Goal: Find specific fact: Find specific fact

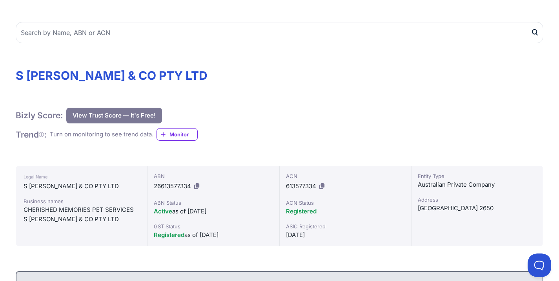
scroll to position [62, 0]
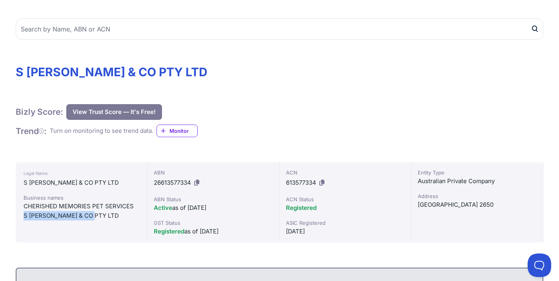
drag, startPoint x: 23, startPoint y: 208, endPoint x: 122, endPoint y: 218, distance: 99.4
click at [123, 219] on div "Legal Name S [PERSON_NAME] & CO PTY LTD Business names CHERISHED MEMORIES PET S…" at bounding box center [82, 202] width 132 height 80
click at [124, 219] on div "S [PERSON_NAME] & CO PTY LTD" at bounding box center [82, 215] width 116 height 9
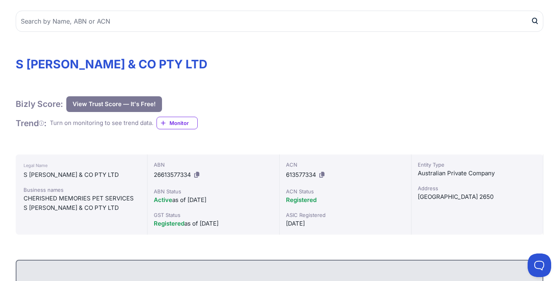
scroll to position [81, 0]
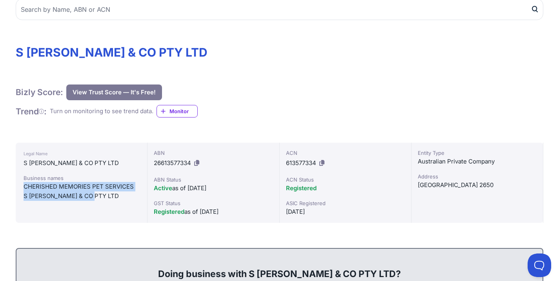
drag, startPoint x: 23, startPoint y: 187, endPoint x: 94, endPoint y: 199, distance: 72.0
click at [94, 199] on div "Legal Name S [PERSON_NAME] & CO PTY LTD Business names CHERISHED MEMORIES PET S…" at bounding box center [82, 182] width 132 height 80
copy div "CHERISHED MEMORIES PET SERVICES S [PERSON_NAME] & CO PTY LTD"
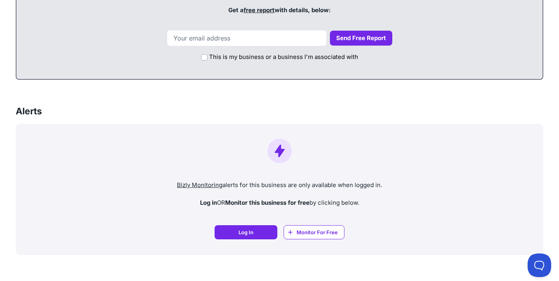
scroll to position [604, 0]
